Goal: Information Seeking & Learning: Learn about a topic

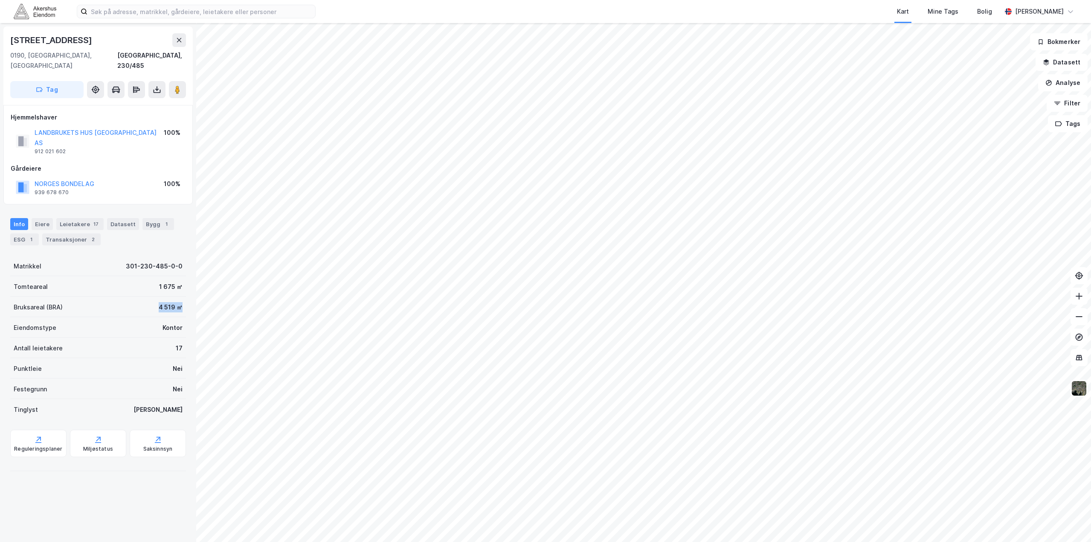
drag, startPoint x: 152, startPoint y: 282, endPoint x: 175, endPoint y: 288, distance: 23.2
click at [175, 297] on div "Bruksareal (BRA) 4 519 ㎡" at bounding box center [98, 307] width 176 height 20
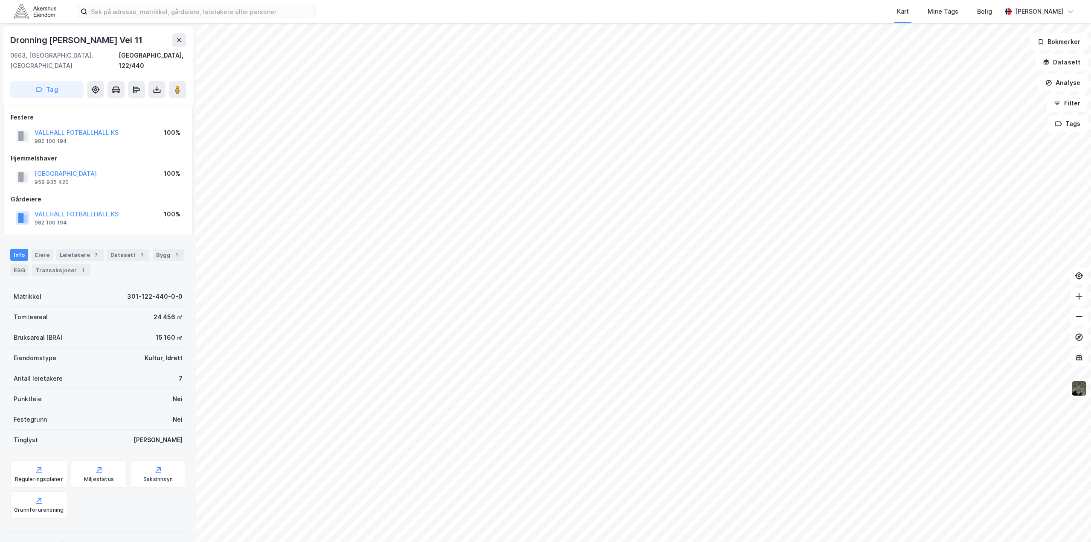
click at [166, 332] on div "15 160 ㎡" at bounding box center [169, 337] width 27 height 10
click at [0, 0] on button "VALLHALL FOTBALLHALL KS" at bounding box center [0, 0] width 0 height 0
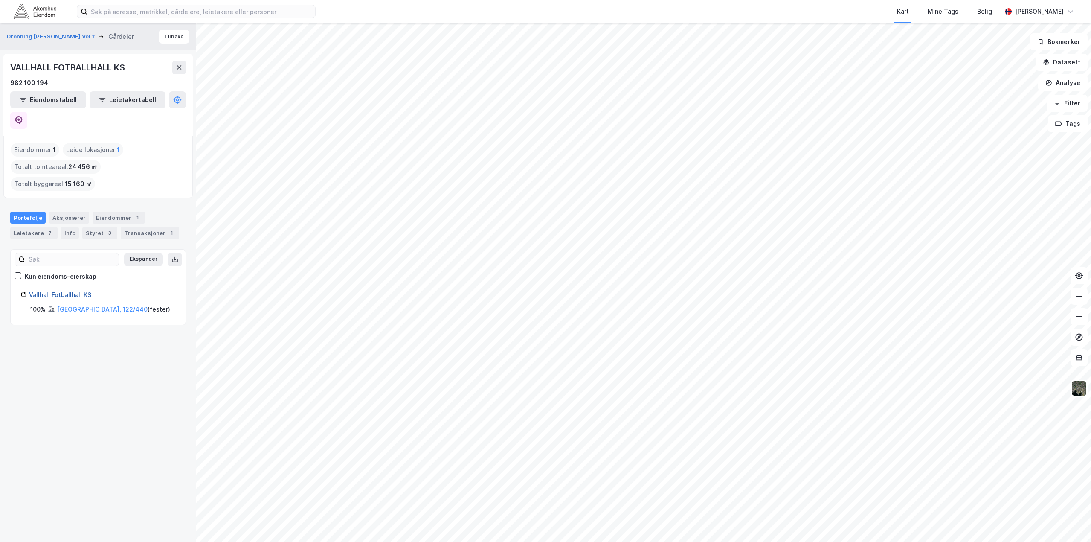
click at [72, 291] on link "Vallhall Fotballhall KS" at bounding box center [60, 294] width 62 height 7
click at [97, 227] on div "Styret 3" at bounding box center [99, 233] width 35 height 12
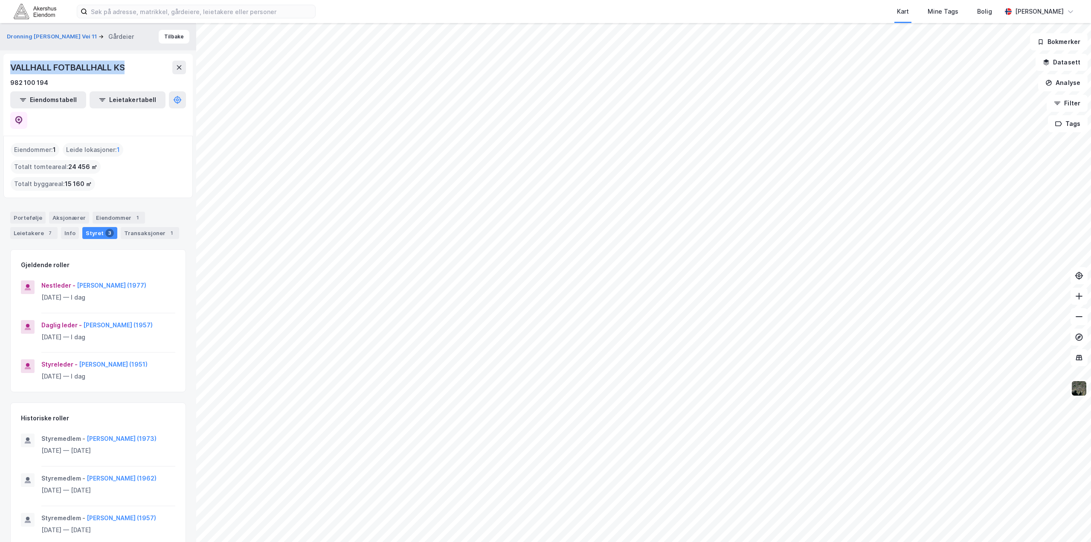
drag, startPoint x: 132, startPoint y: 67, endPoint x: 4, endPoint y: 66, distance: 128.4
click at [4, 66] on div "VALLHALL FOTBALLHALL KS 982 100 194 Eiendomstabell Leietakertabell" at bounding box center [97, 95] width 189 height 82
copy div "VALLHALL FOTBALLHALL KS"
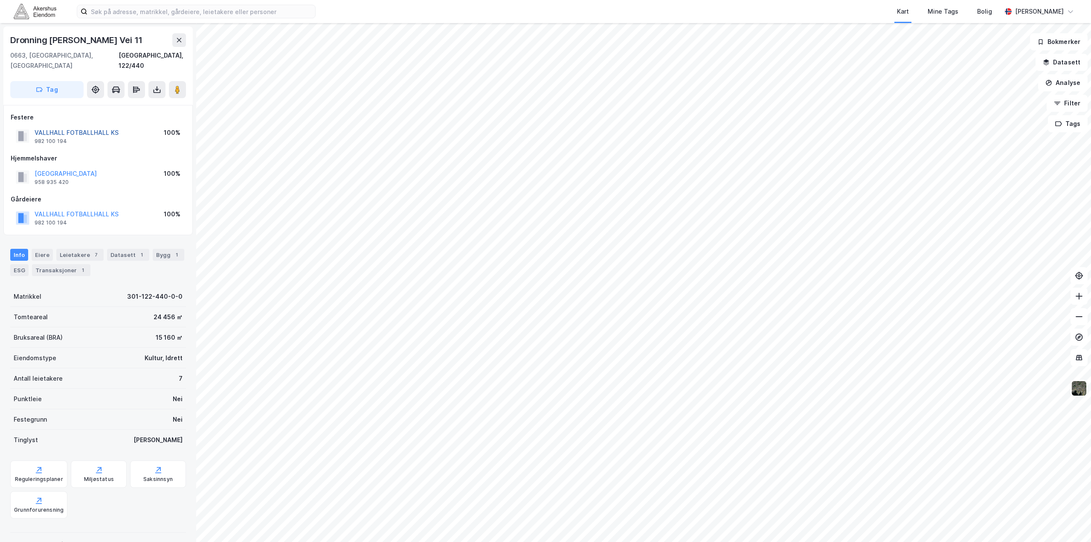
click at [0, 0] on button "VALLHALL FOTBALLHALL KS" at bounding box center [0, 0] width 0 height 0
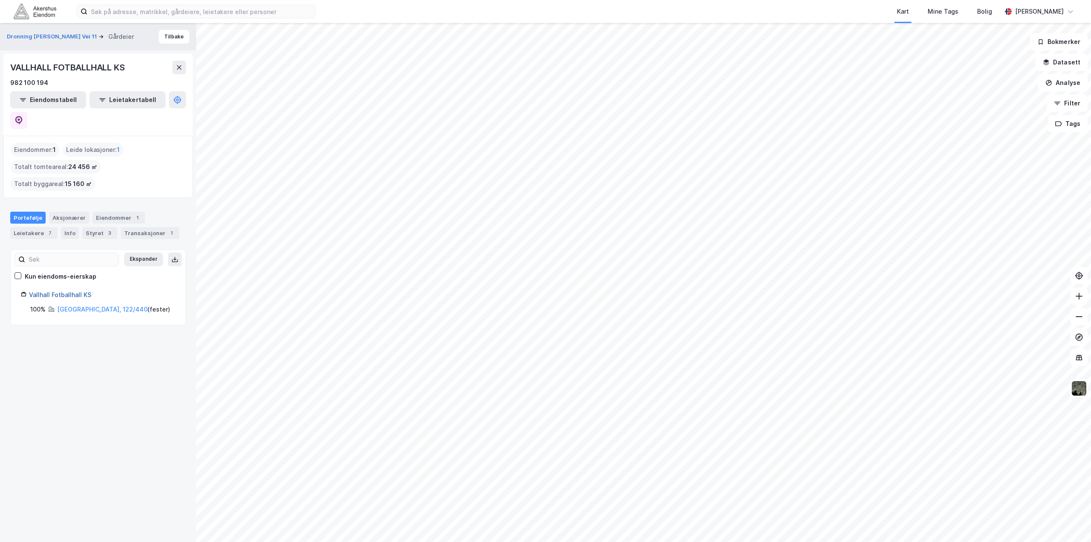
click at [85, 291] on link "Vallhall Fotballhall KS" at bounding box center [60, 294] width 62 height 7
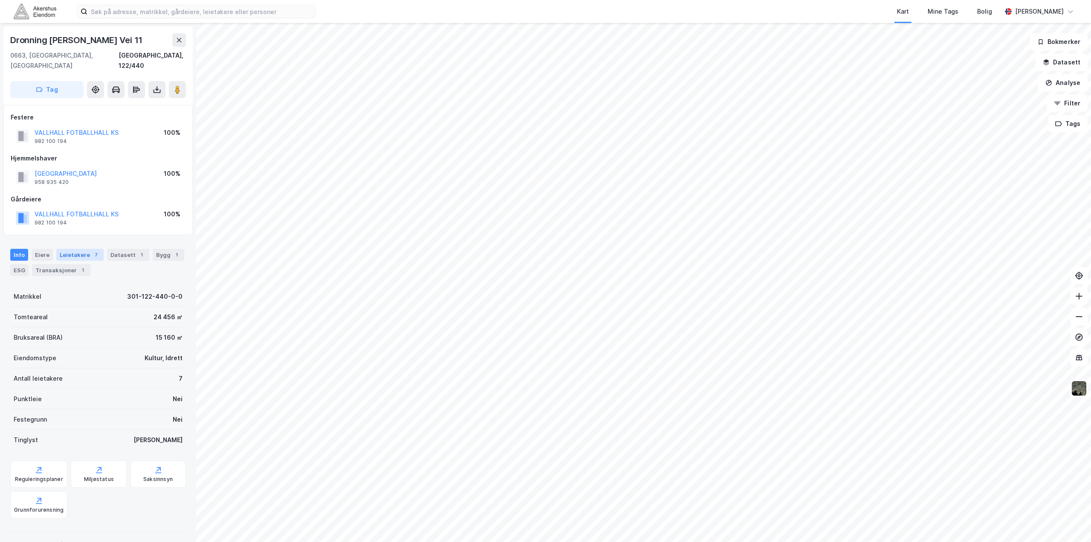
click at [81, 249] on div "Leietakere 7" at bounding box center [79, 255] width 47 height 12
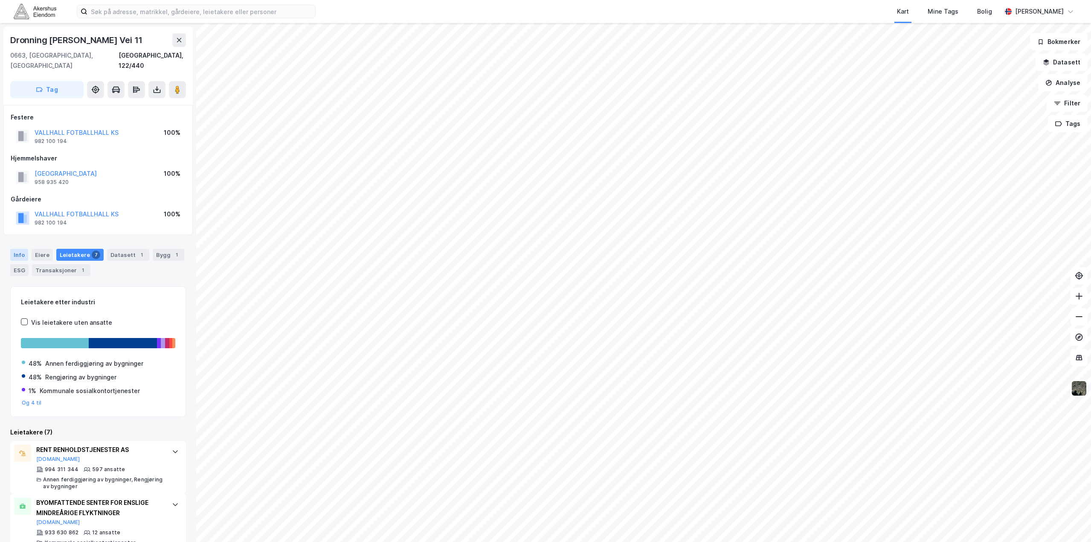
click at [21, 249] on div "Info" at bounding box center [19, 255] width 18 height 12
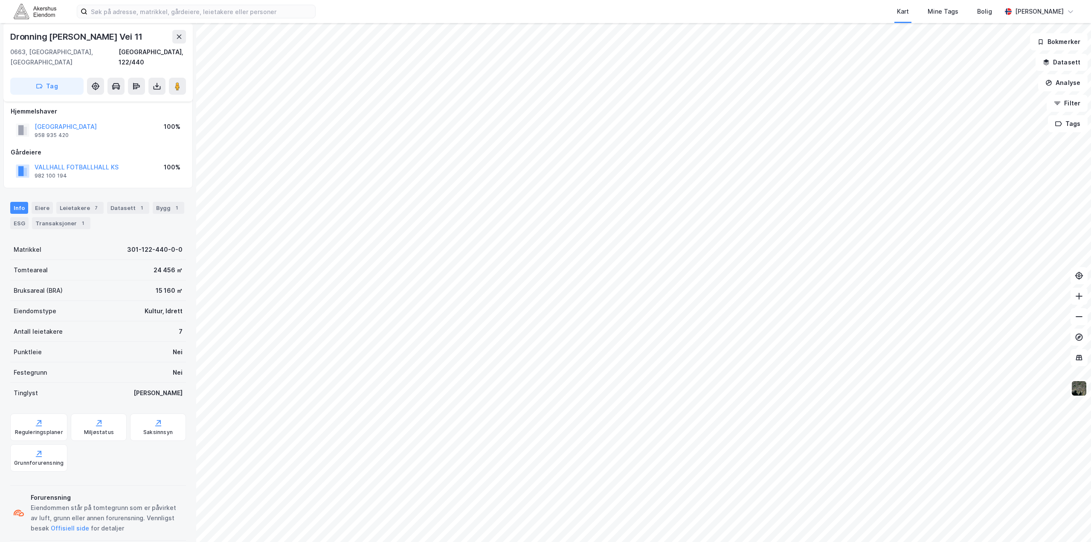
scroll to position [49, 0]
click at [159, 427] on div "Saksinnsyn" at bounding box center [157, 430] width 29 height 7
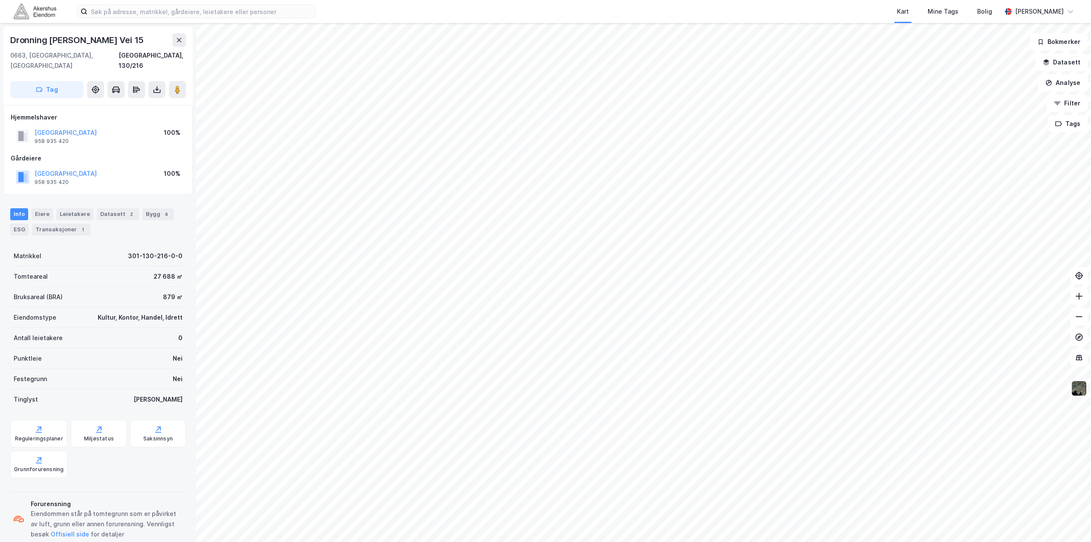
scroll to position [0, 0]
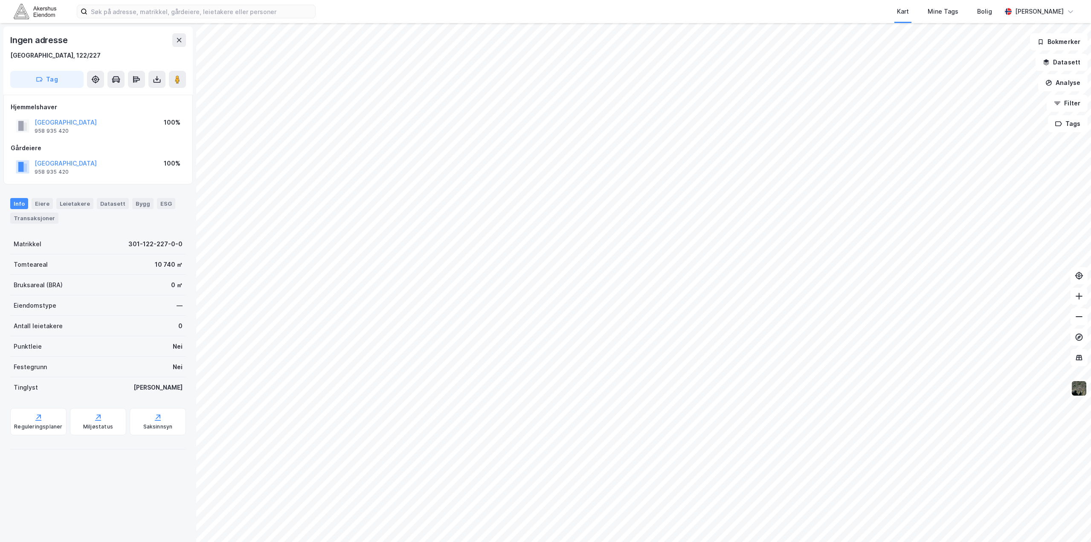
scroll to position [0, 0]
